Goal: Go to known website: Access a specific website the user already knows

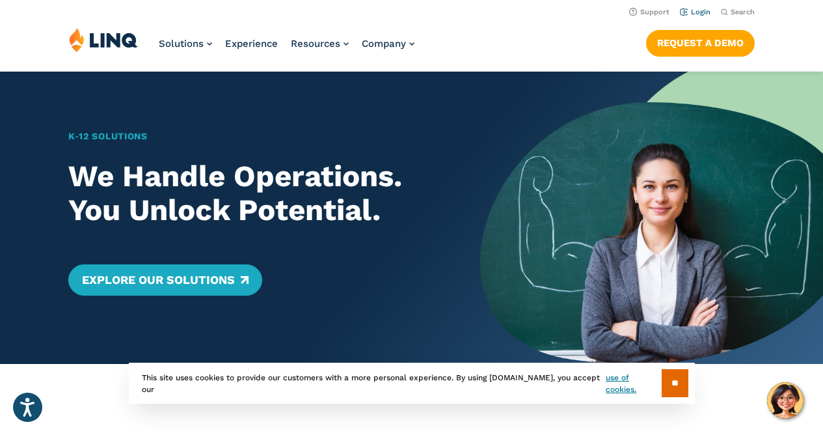
click at [698, 10] on link "Login" at bounding box center [695, 12] width 31 height 8
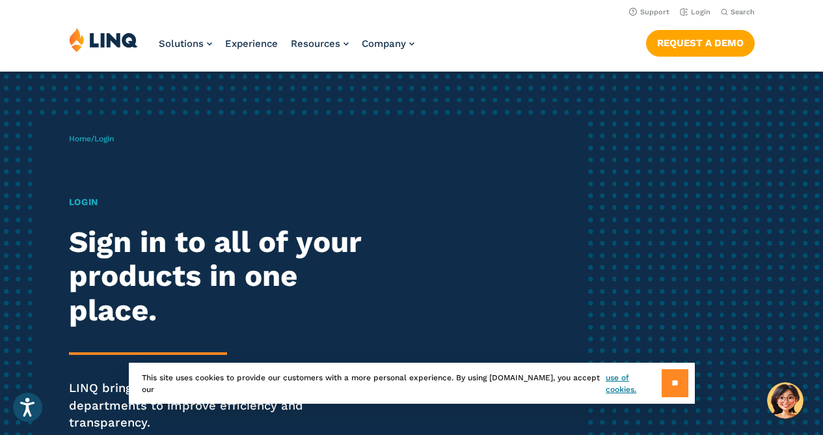
click at [674, 387] on input "**" at bounding box center [675, 383] width 27 height 28
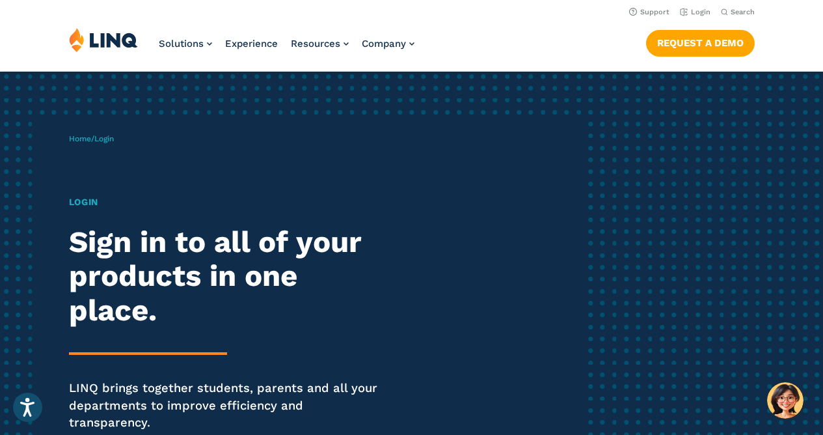
click at [104, 149] on div "Home / Login Login Sign in to all of your products in one place. LINQ brings to…" at bounding box center [326, 300] width 515 height 366
click at [104, 142] on span "Login" at bounding box center [104, 138] width 20 height 9
click at [85, 200] on h1 "Login" at bounding box center [227, 202] width 317 height 14
click at [111, 138] on span "Login" at bounding box center [104, 138] width 20 height 9
click at [87, 143] on link "Home" at bounding box center [80, 138] width 22 height 9
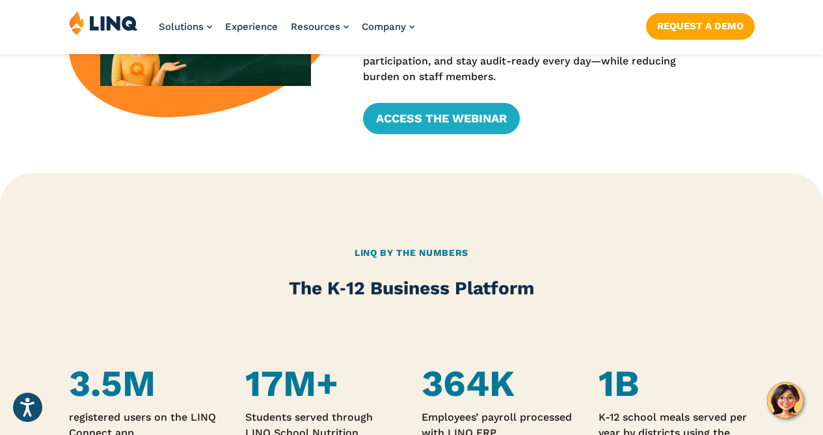
scroll to position [530, 0]
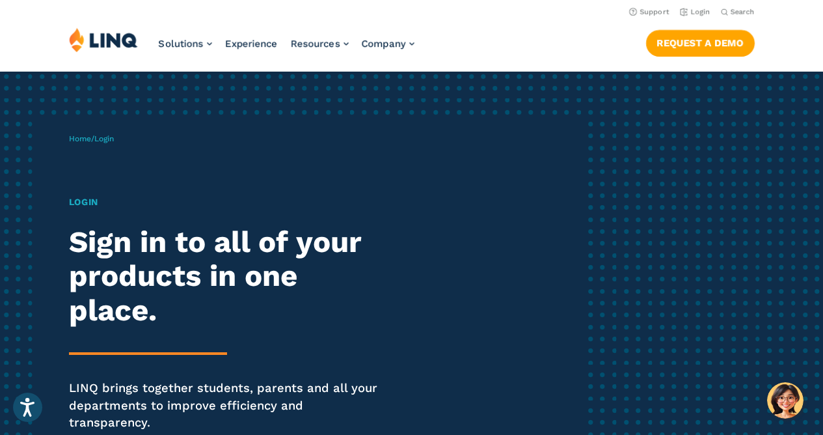
click at [89, 202] on h1 "Login" at bounding box center [227, 202] width 317 height 14
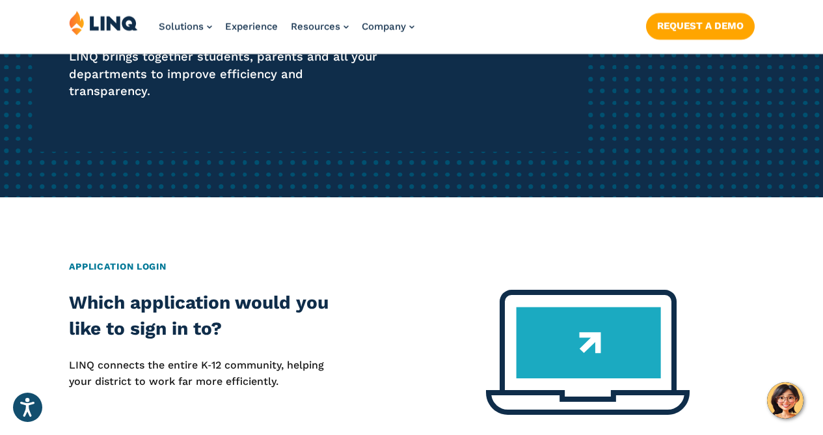
scroll to position [430, 0]
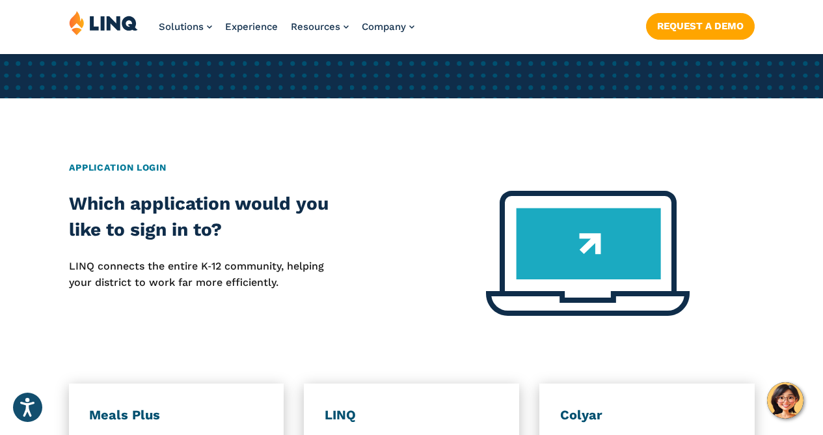
click at [117, 161] on h2 "Application Login" at bounding box center [412, 168] width 686 height 14
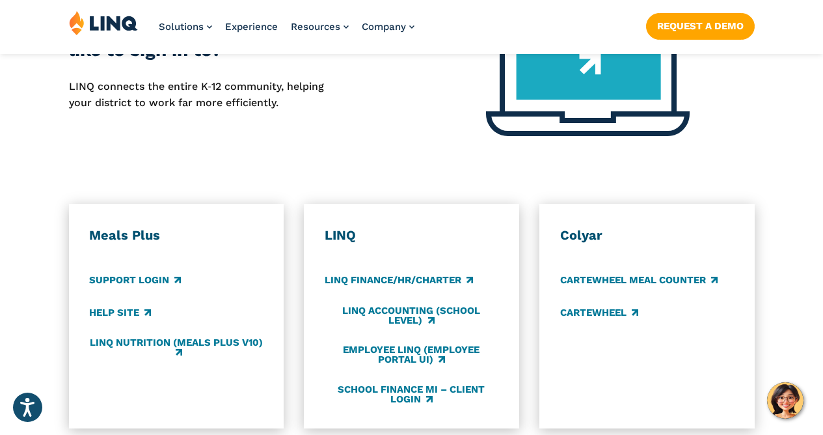
scroll to position [625, 0]
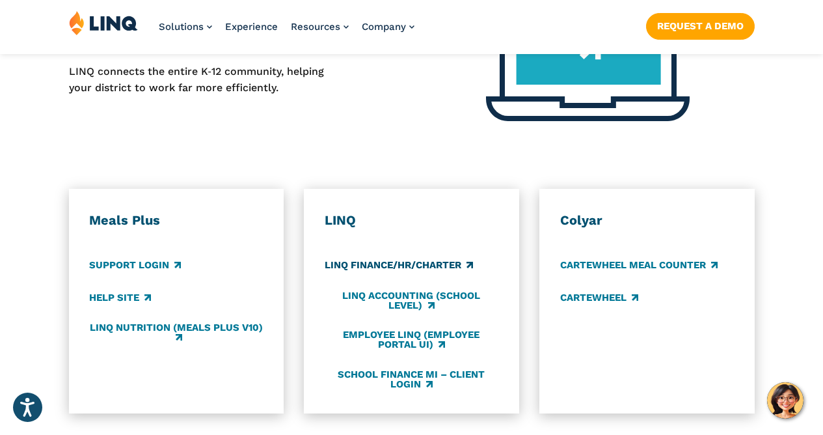
click at [409, 258] on link "LINQ Finance/HR/Charter" at bounding box center [399, 265] width 148 height 14
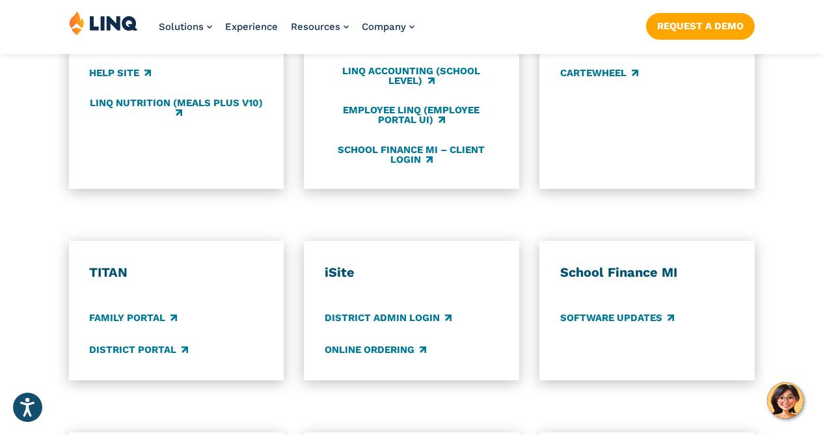
scroll to position [853, 0]
